Goal: Task Accomplishment & Management: Manage account settings

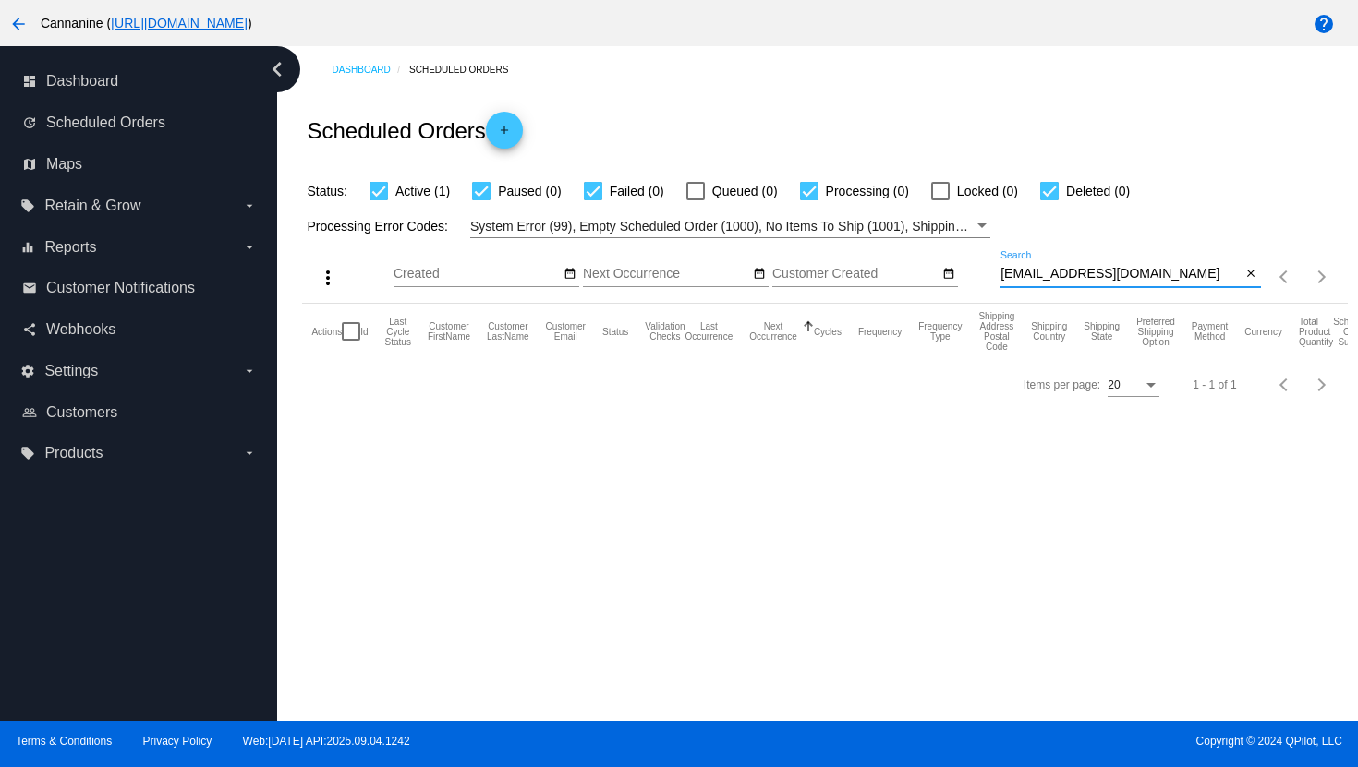
click at [1061, 269] on input "[EMAIL_ADDRESS][DOMAIN_NAME]" at bounding box center [1120, 274] width 241 height 15
click at [1061, 270] on input "[EMAIL_ADDRESS][DOMAIN_NAME]" at bounding box center [1120, 274] width 241 height 15
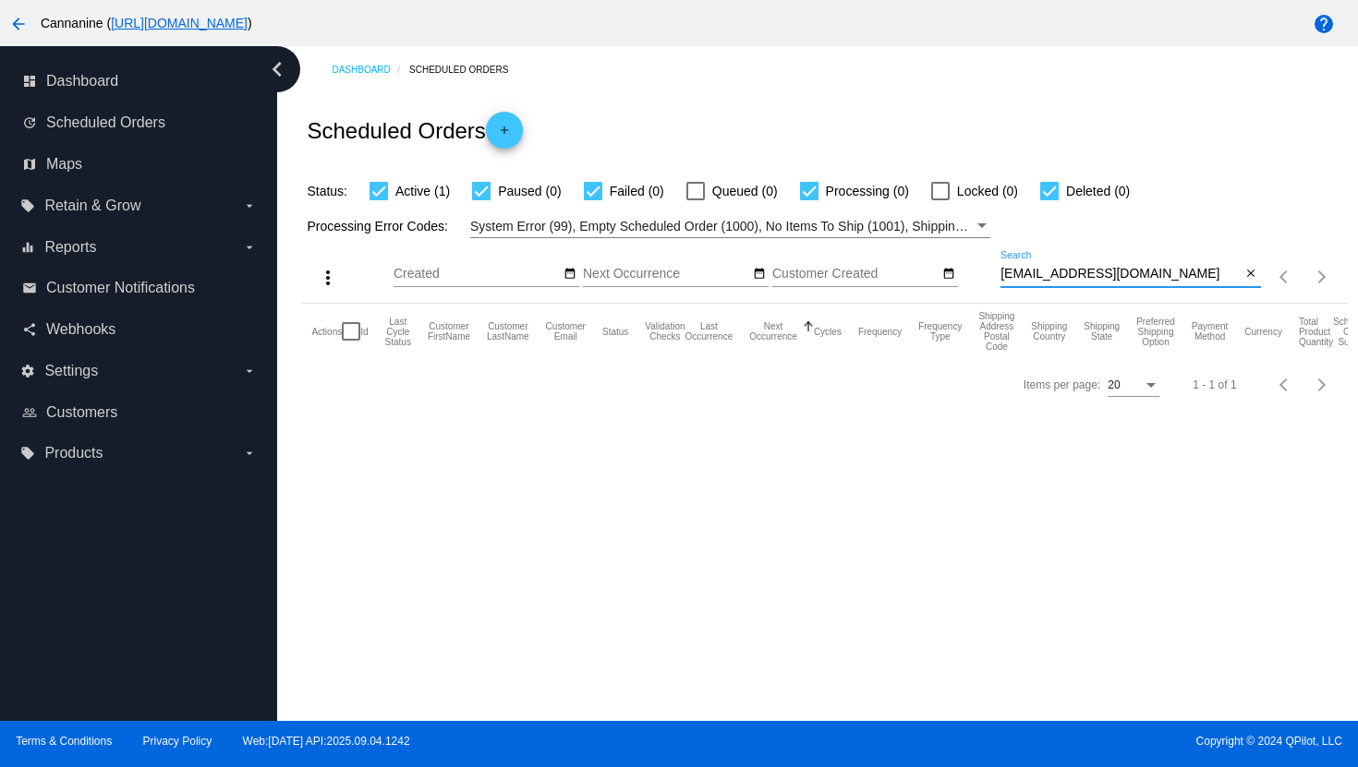
click at [1061, 270] on input "[EMAIL_ADDRESS][DOMAIN_NAME]" at bounding box center [1120, 274] width 241 height 15
click at [21, 25] on mat-icon "arrow_back" at bounding box center [18, 24] width 22 height 22
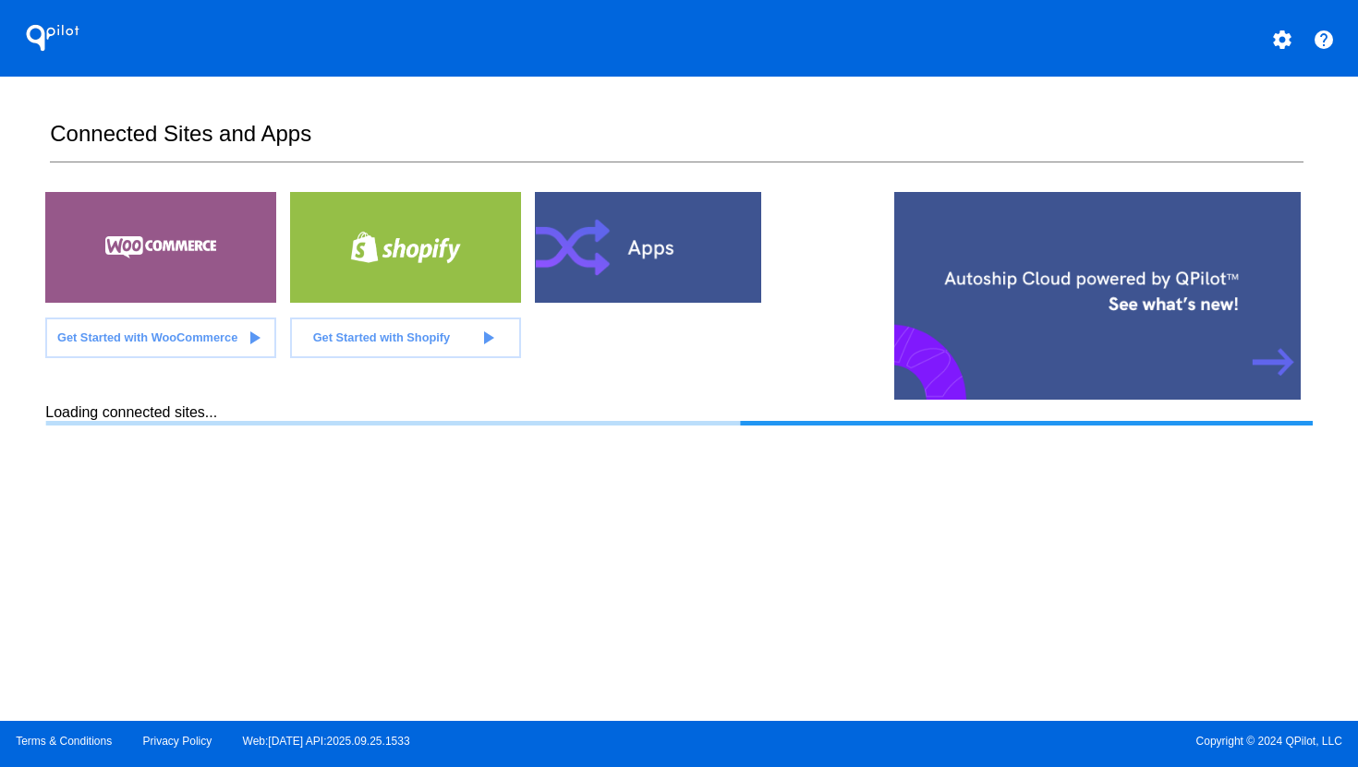
click at [1281, 42] on mat-icon "settings" at bounding box center [1282, 40] width 22 height 22
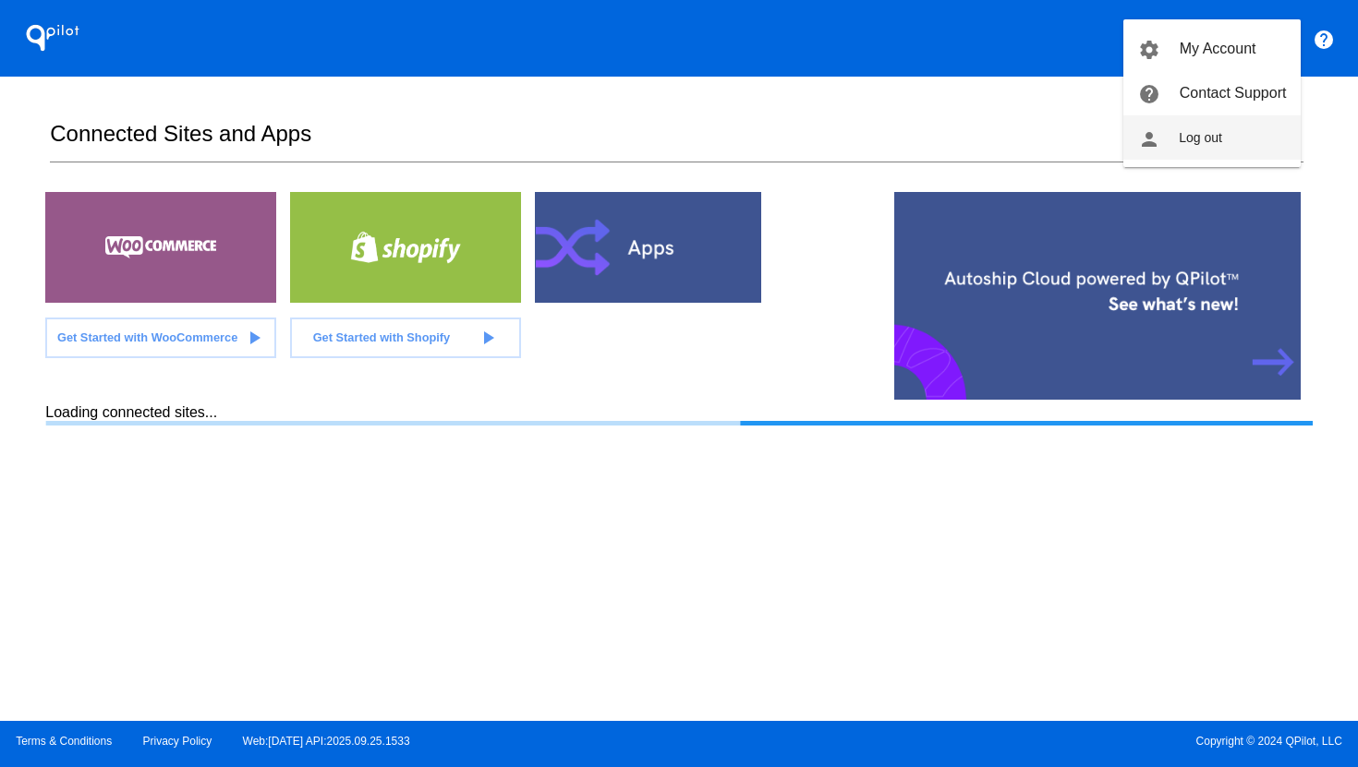
click at [1202, 145] on button "person Log out" at bounding box center [1211, 137] width 177 height 44
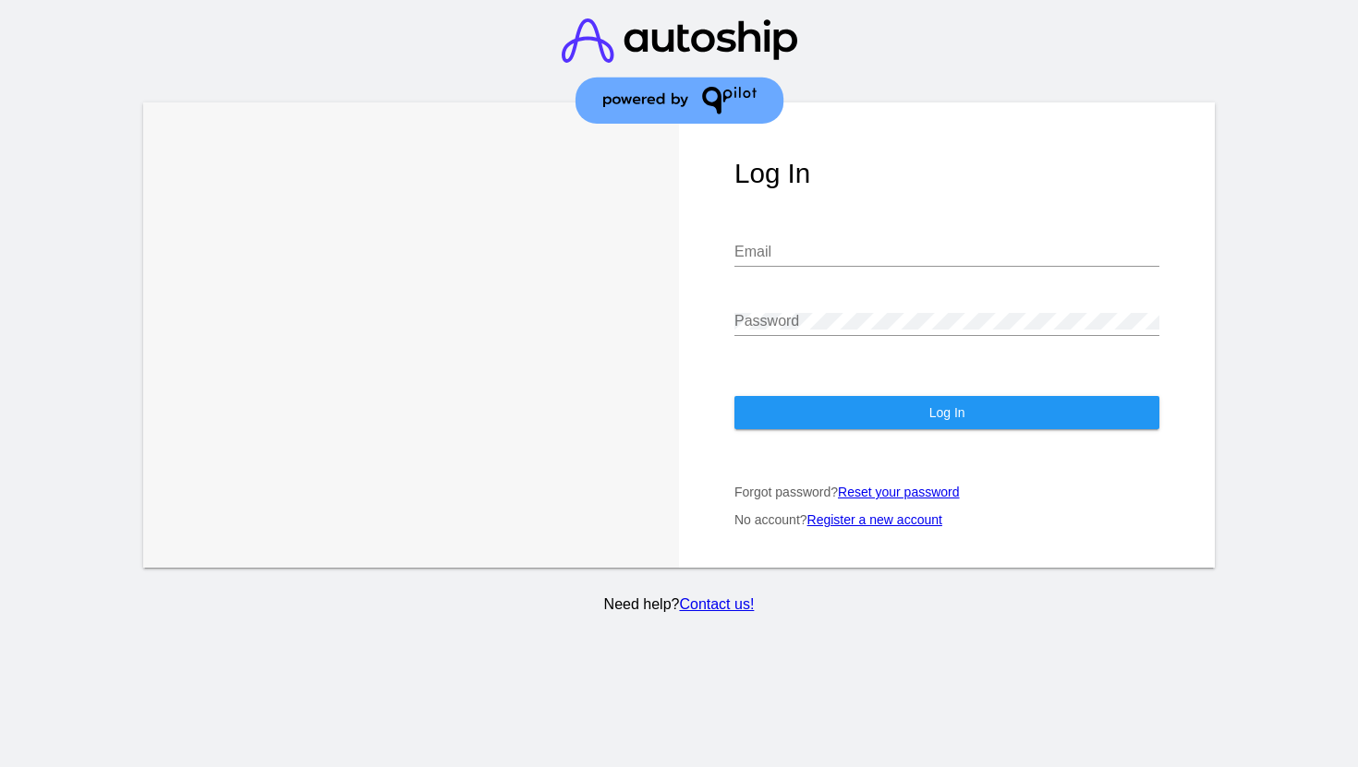
click at [962, 244] on input "Email" at bounding box center [946, 252] width 425 height 17
type input "[EMAIL_ADDRESS][DOMAIN_NAME]"
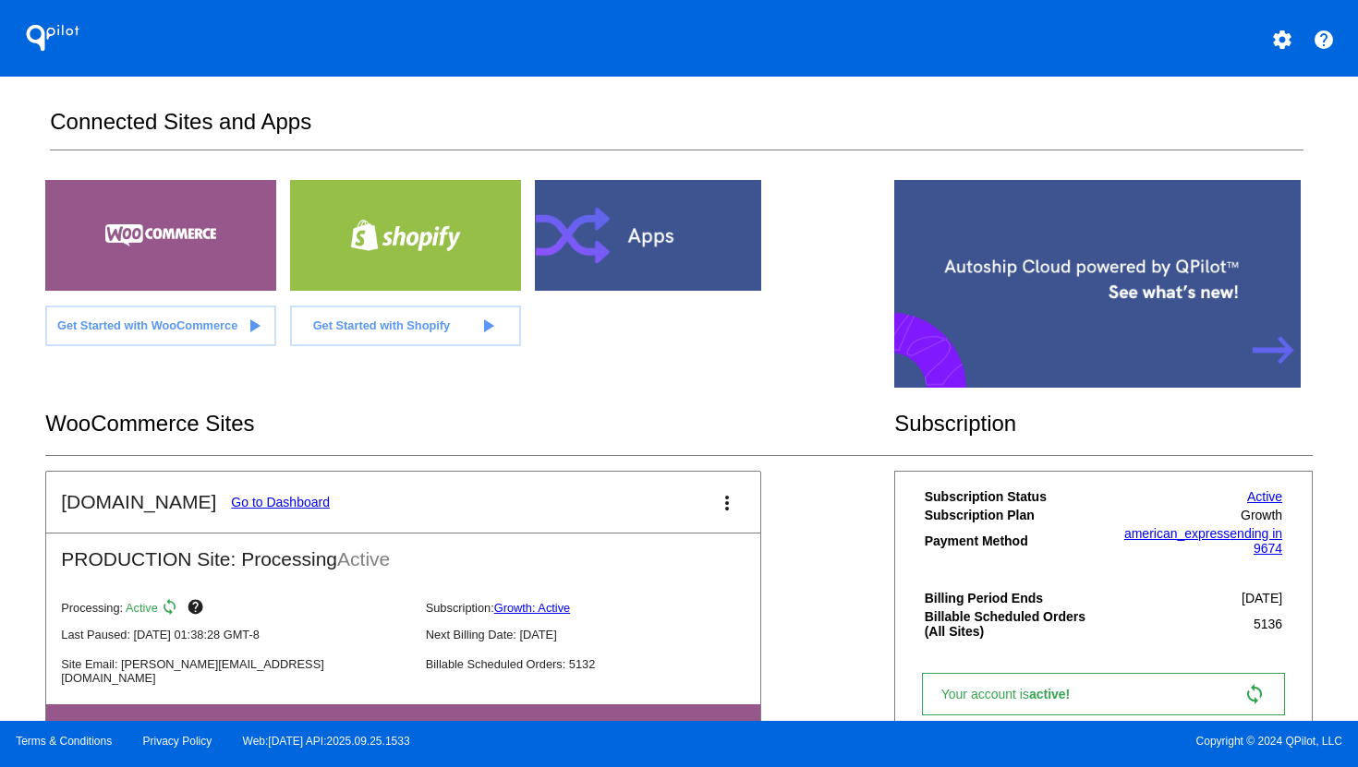
scroll to position [42, 0]
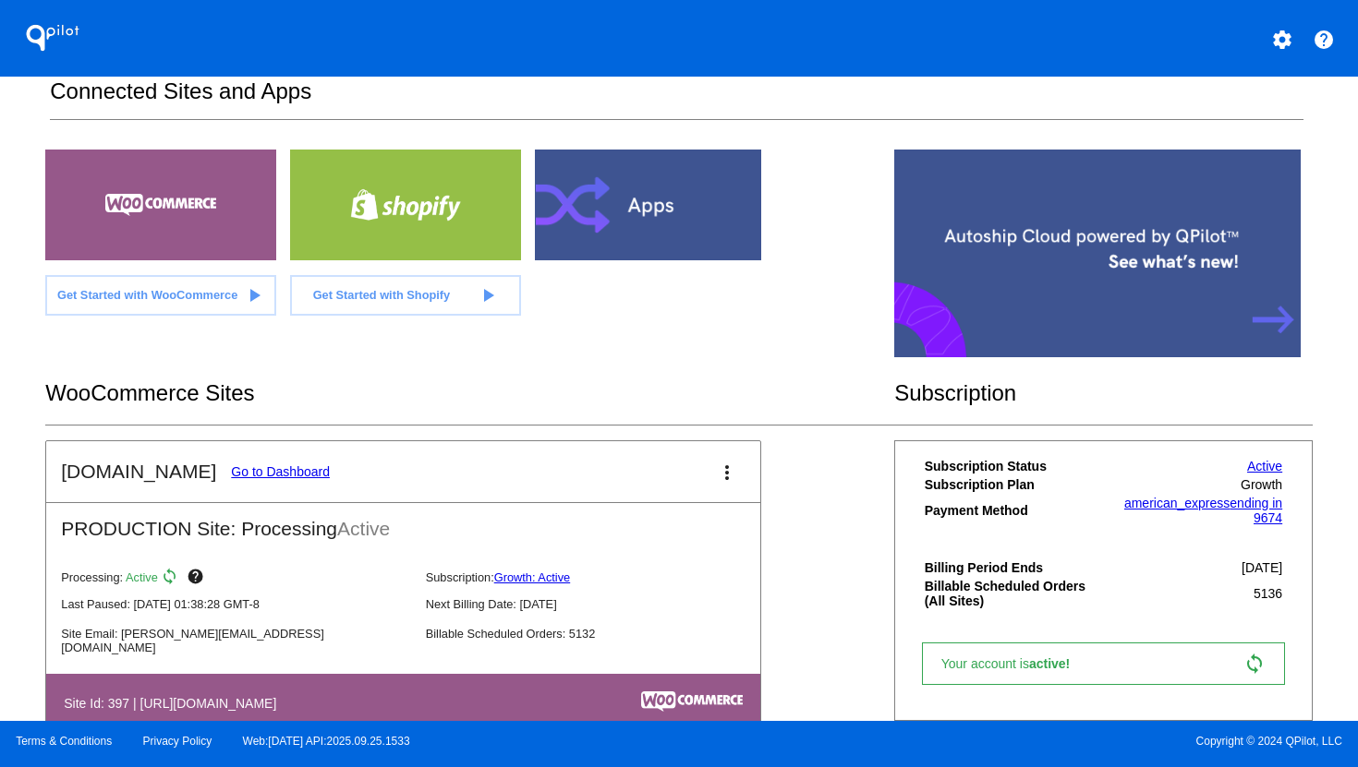
click at [292, 473] on link "Go to Dashboard" at bounding box center [280, 472] width 99 height 15
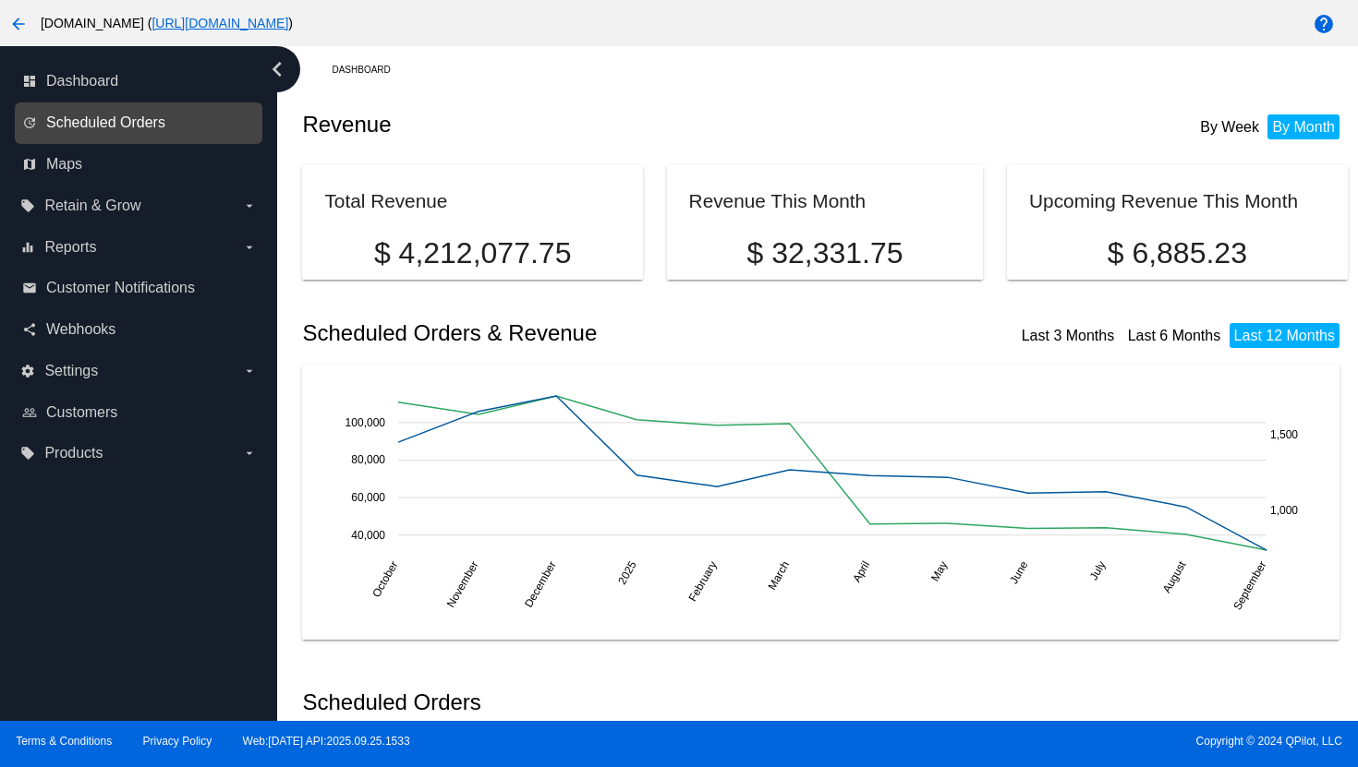
click at [103, 121] on span "Scheduled Orders" at bounding box center [105, 123] width 119 height 17
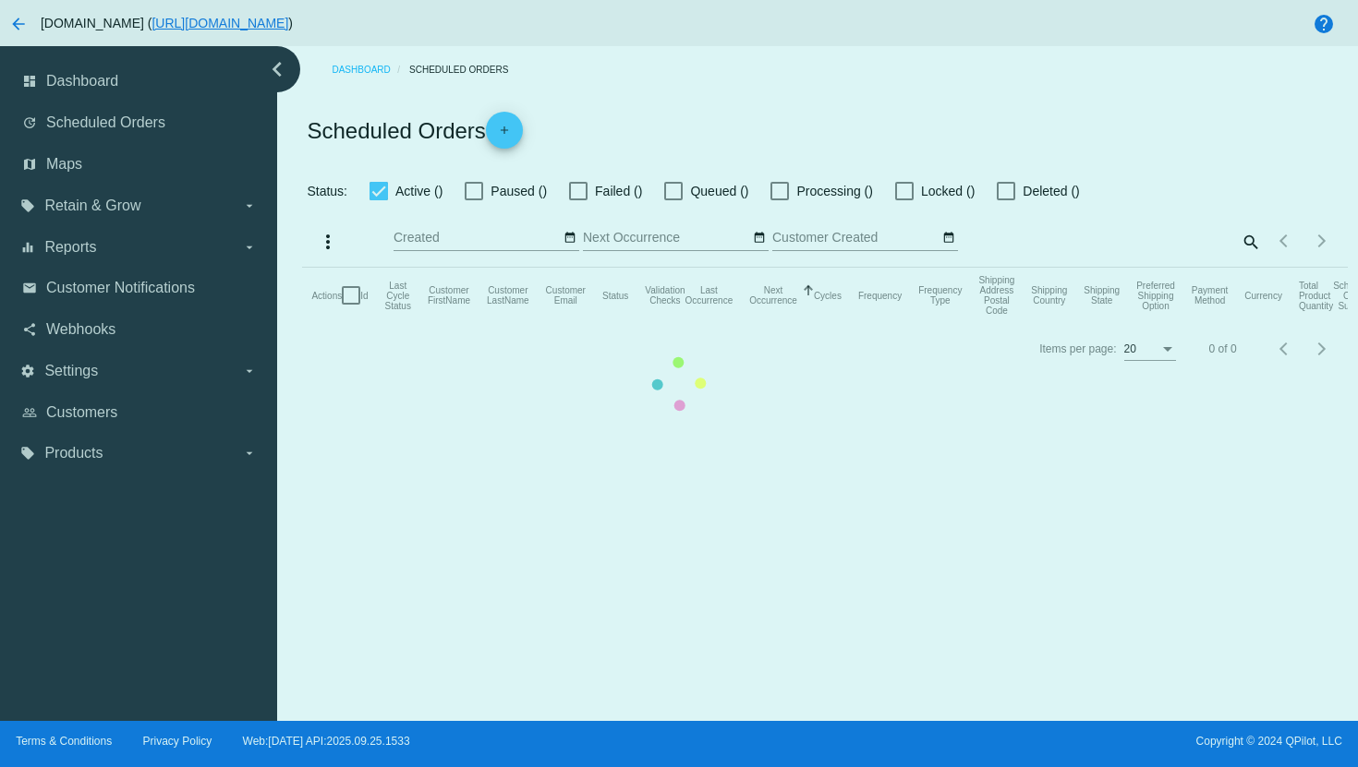
checkbox input "true"
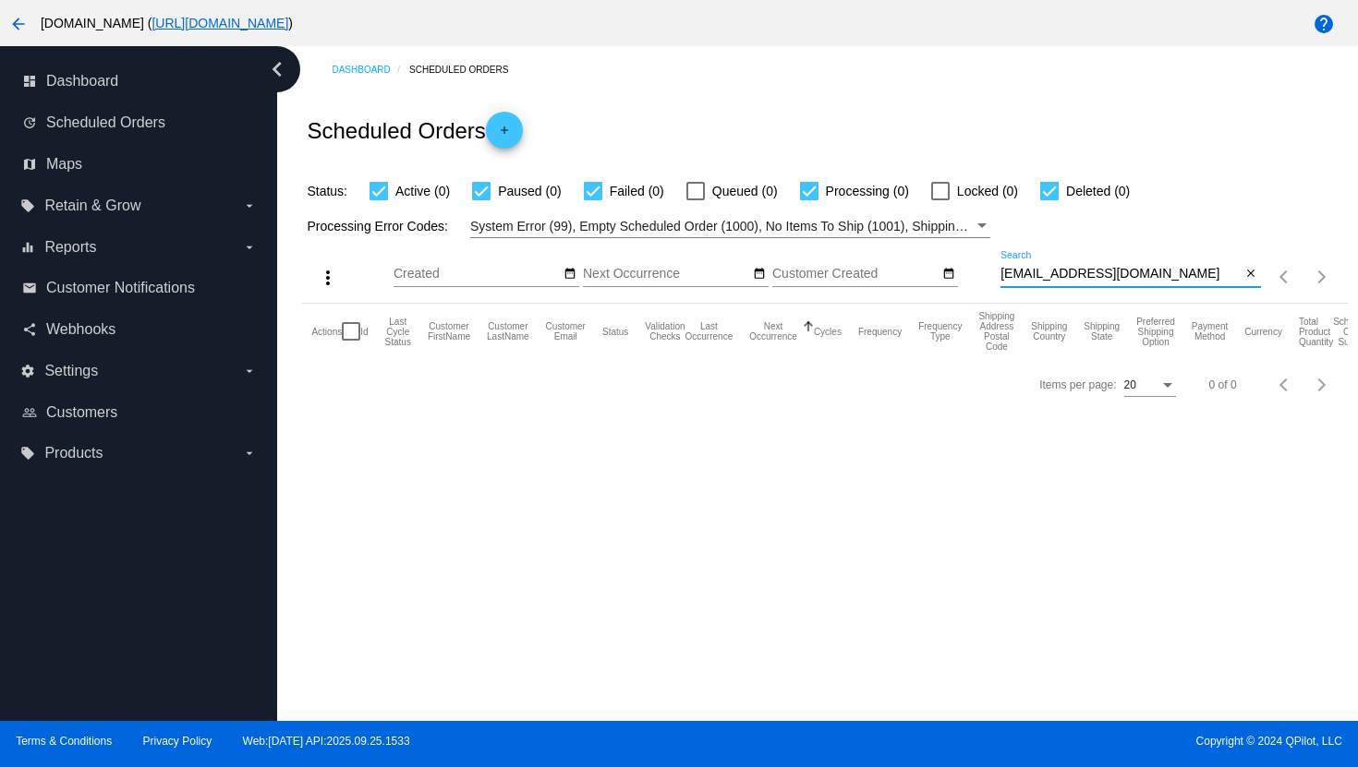
click at [1069, 275] on input "[EMAIL_ADDRESS][DOMAIN_NAME]" at bounding box center [1120, 274] width 241 height 15
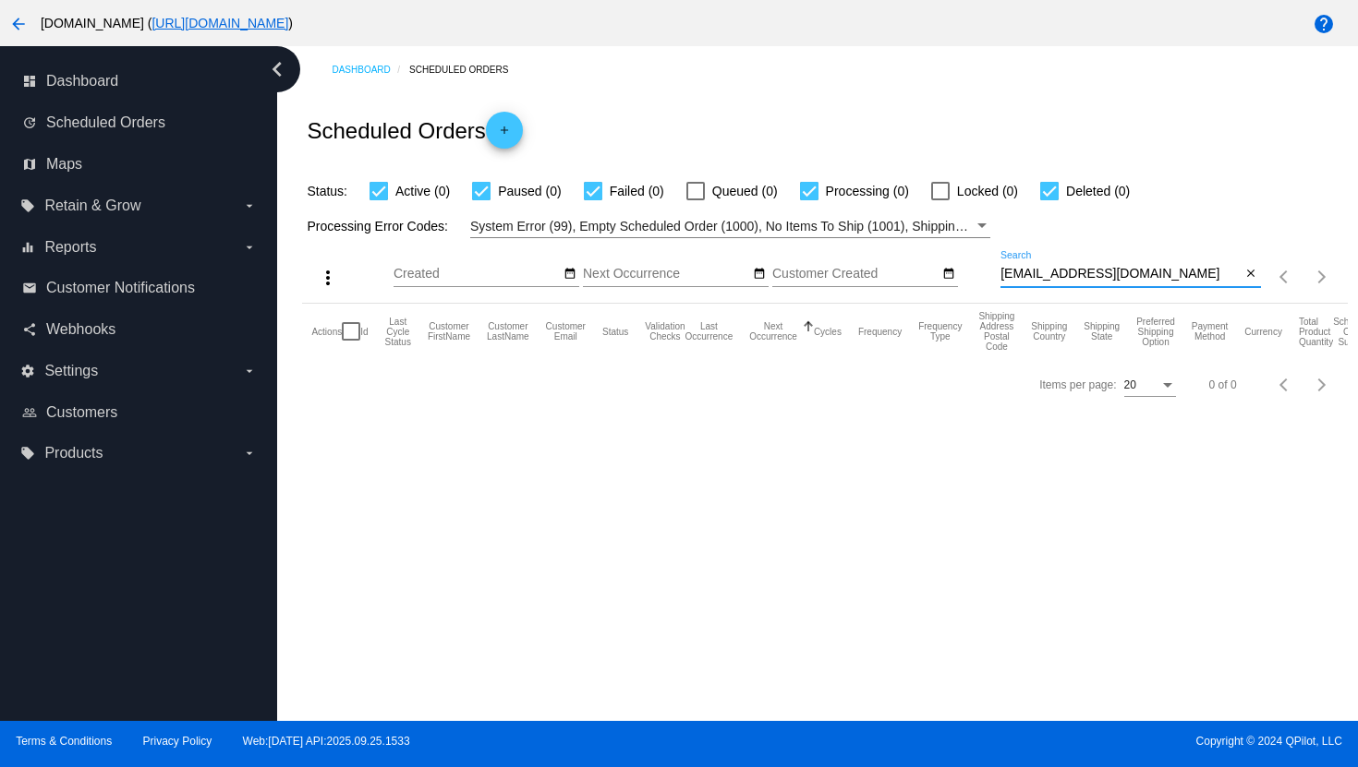
paste input "shanda777@hot"
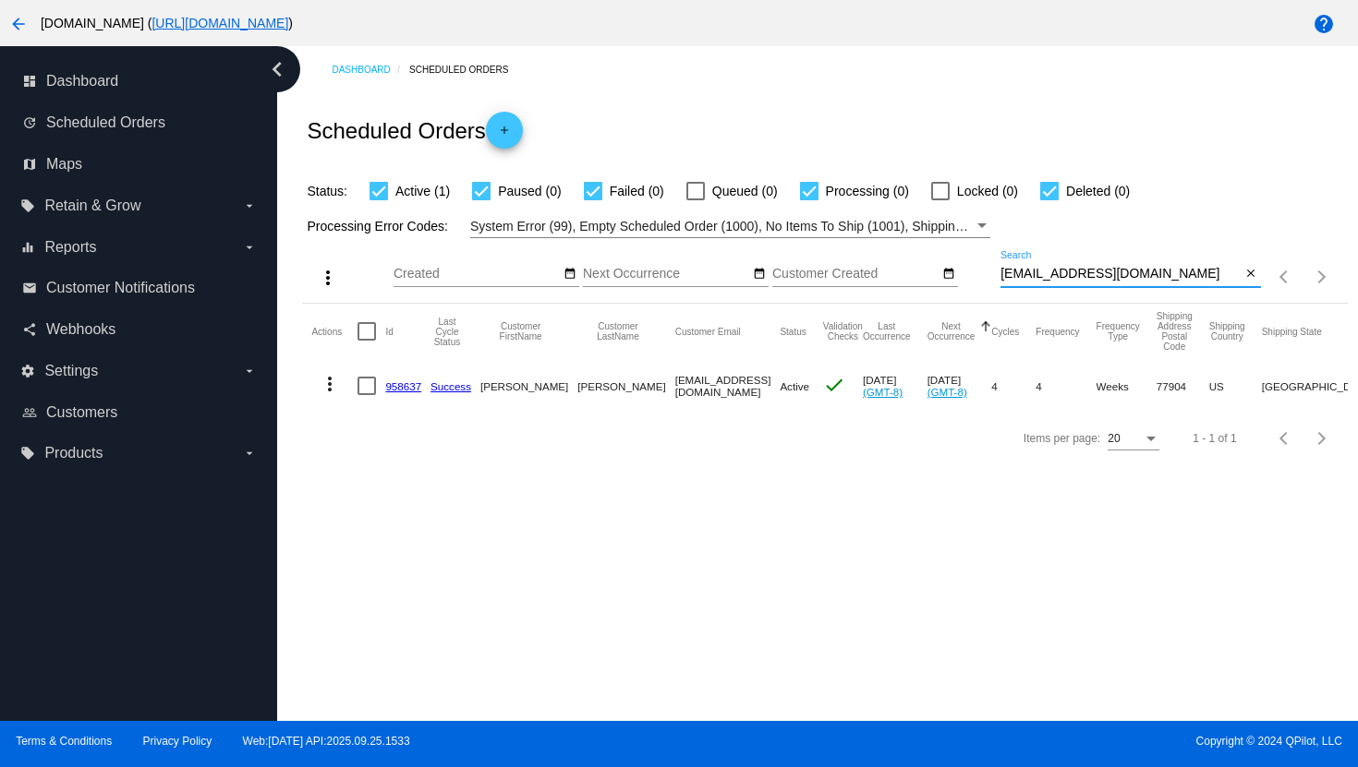
type input "[EMAIL_ADDRESS][DOMAIN_NAME]"
click at [326, 381] on mat-icon "more_vert" at bounding box center [330, 384] width 22 height 22
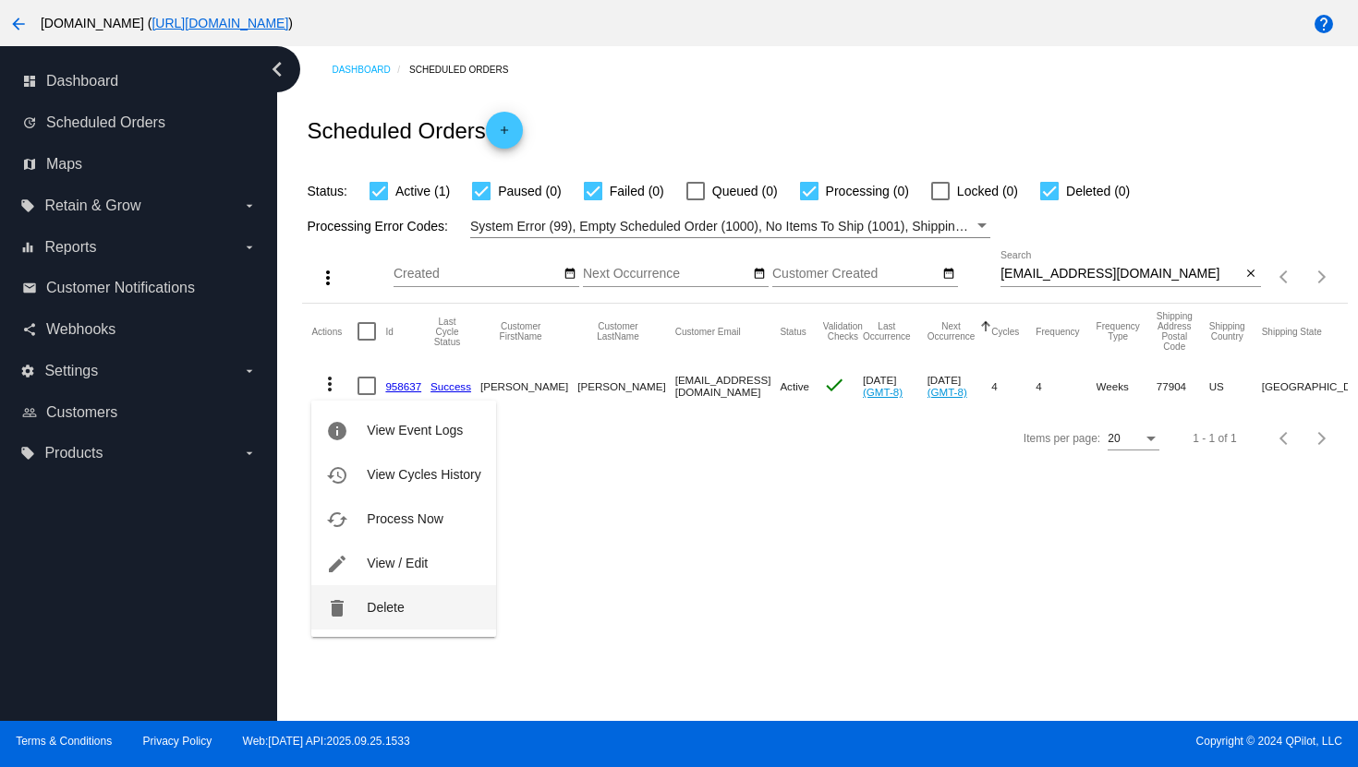
click at [403, 602] on span "Delete" at bounding box center [385, 607] width 37 height 15
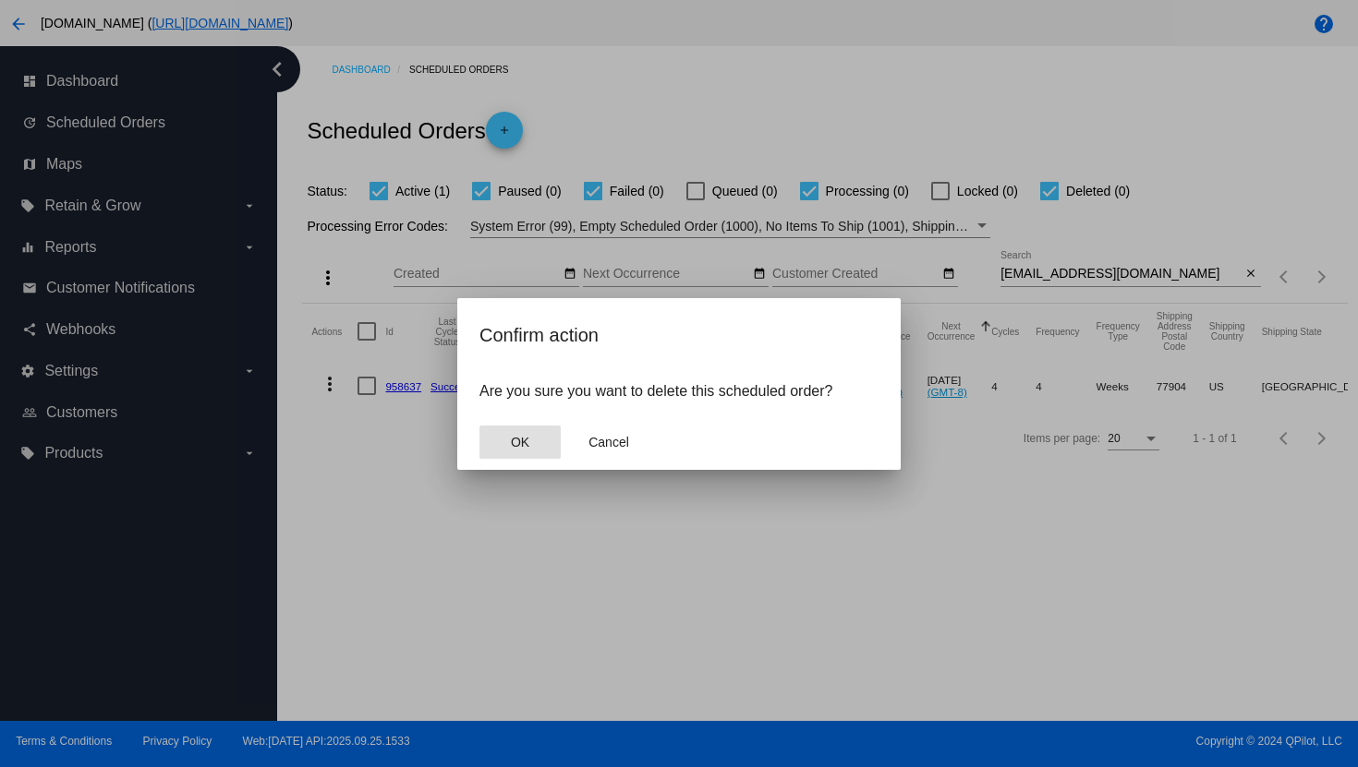
click at [518, 428] on button "OK" at bounding box center [519, 442] width 81 height 33
